Goal: Task Accomplishment & Management: Manage account settings

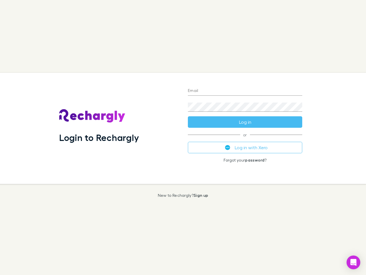
click at [183, 137] on div "Login to Rechargly" at bounding box center [119, 128] width 129 height 111
click at [245, 91] on input "Email" at bounding box center [245, 90] width 114 height 9
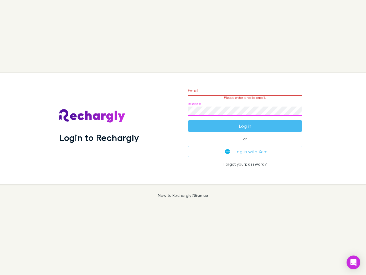
click at [245, 122] on form "Email Please enter a valid email. Password Log in" at bounding box center [245, 107] width 114 height 50
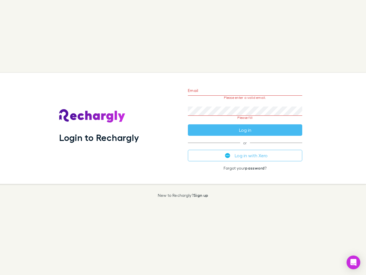
click at [245, 147] on div "Email Please enter a valid email. Password Please fill Log in or Log in with Xe…" at bounding box center [245, 128] width 124 height 111
